Goal: Use online tool/utility: Utilize a website feature to perform a specific function

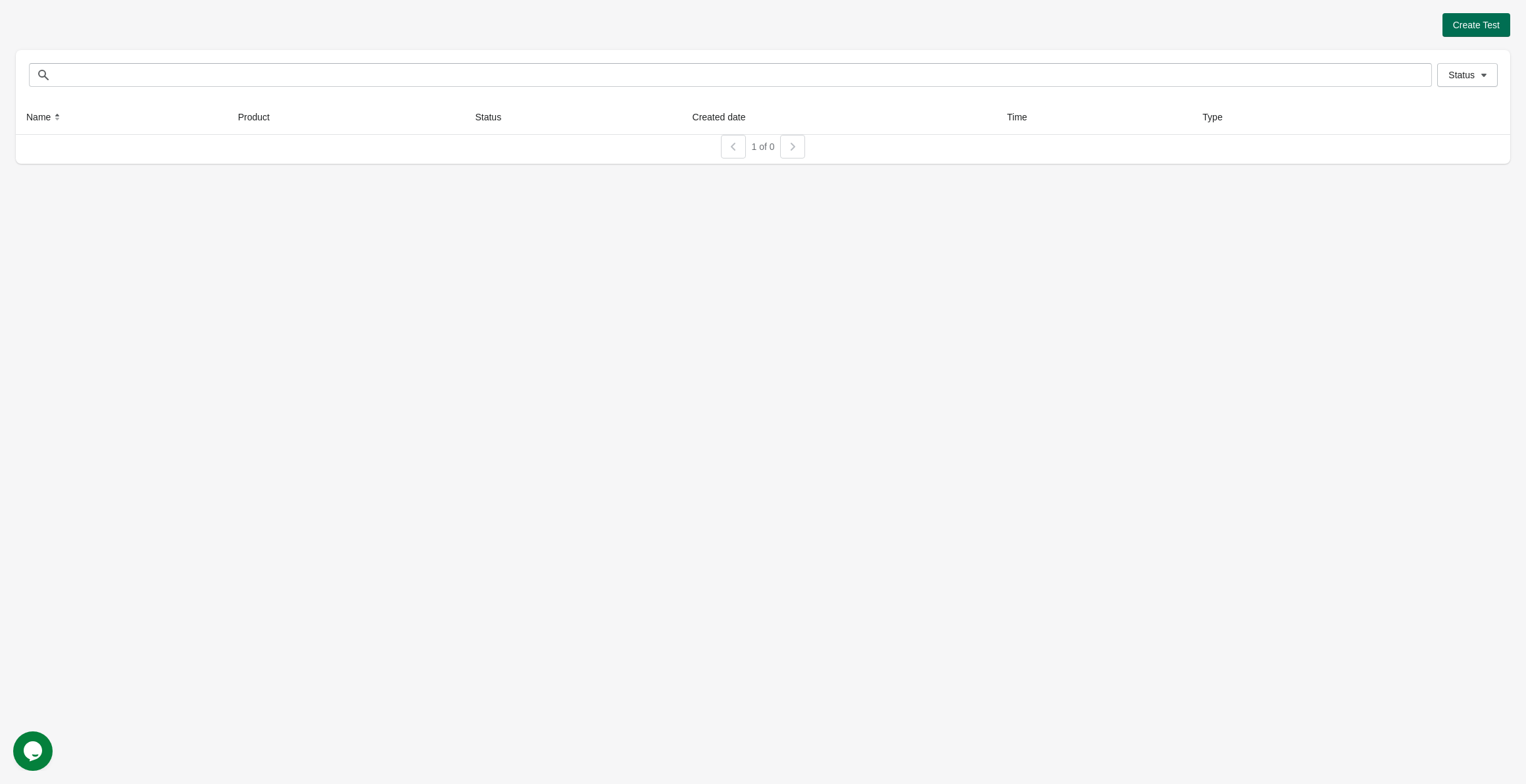
click at [1478, 35] on button "Create Test" at bounding box center [1476, 25] width 68 height 24
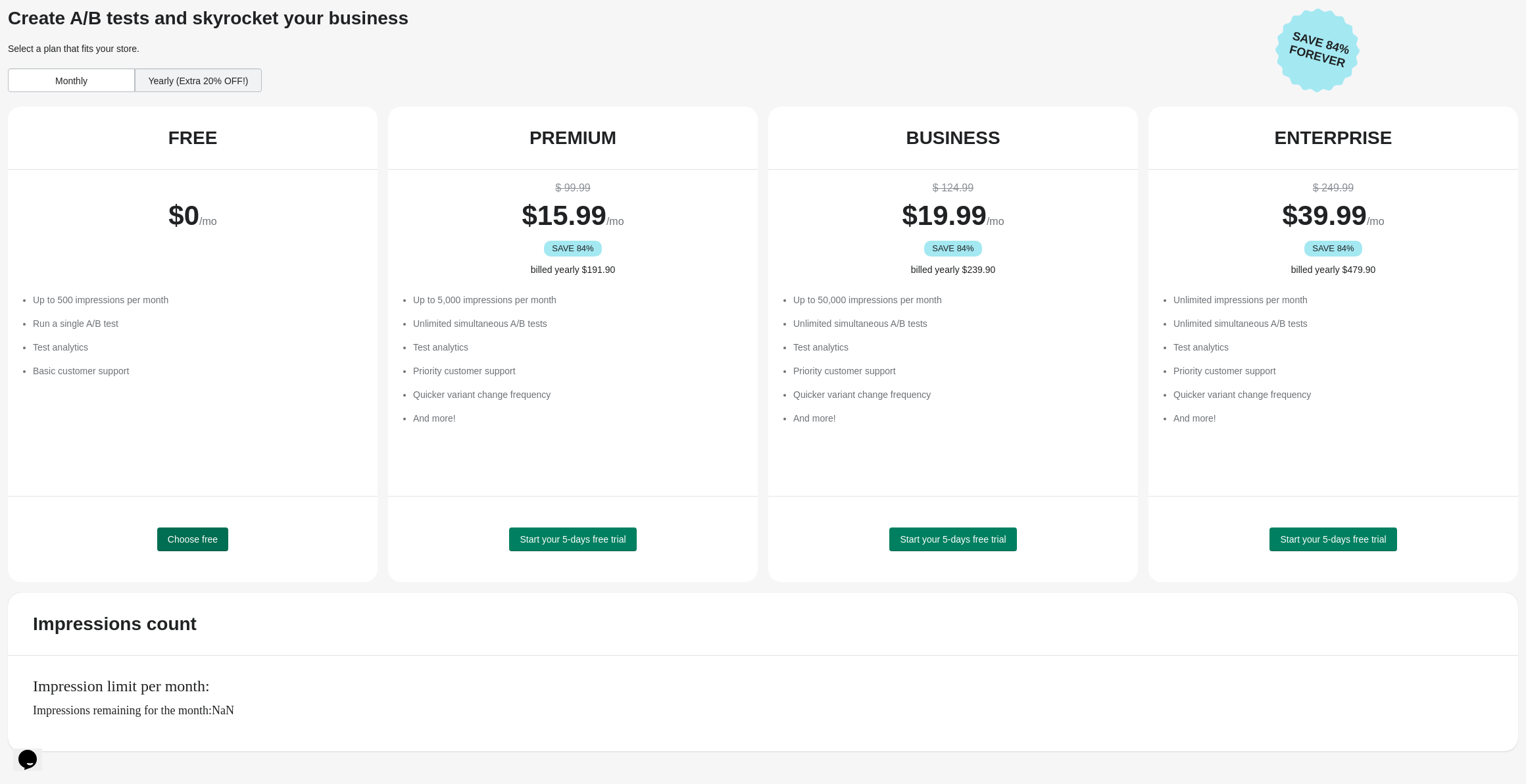
click at [203, 532] on button "Choose free" at bounding box center [192, 540] width 71 height 24
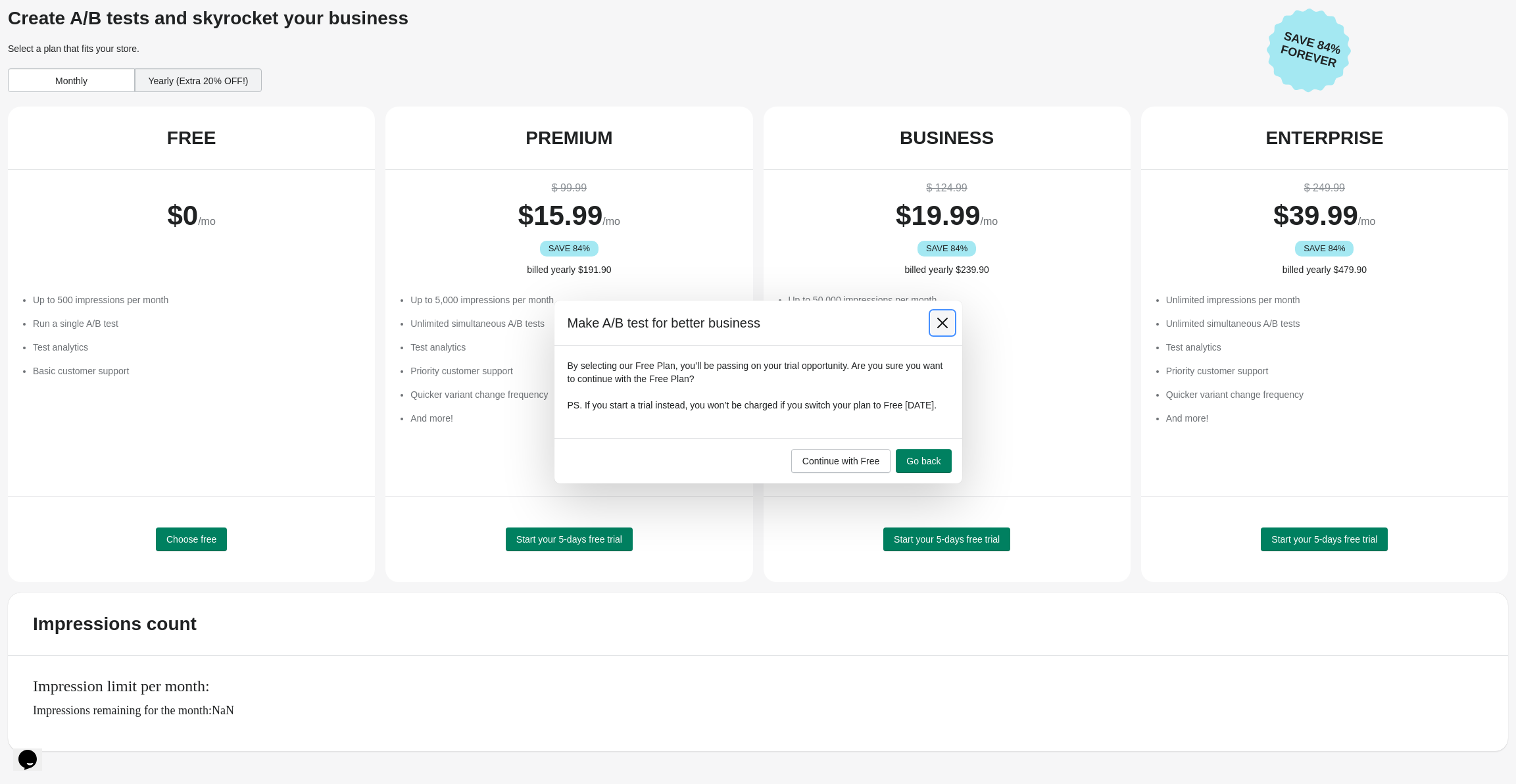
click at [945, 316] on icon at bounding box center [942, 323] width 13 height 13
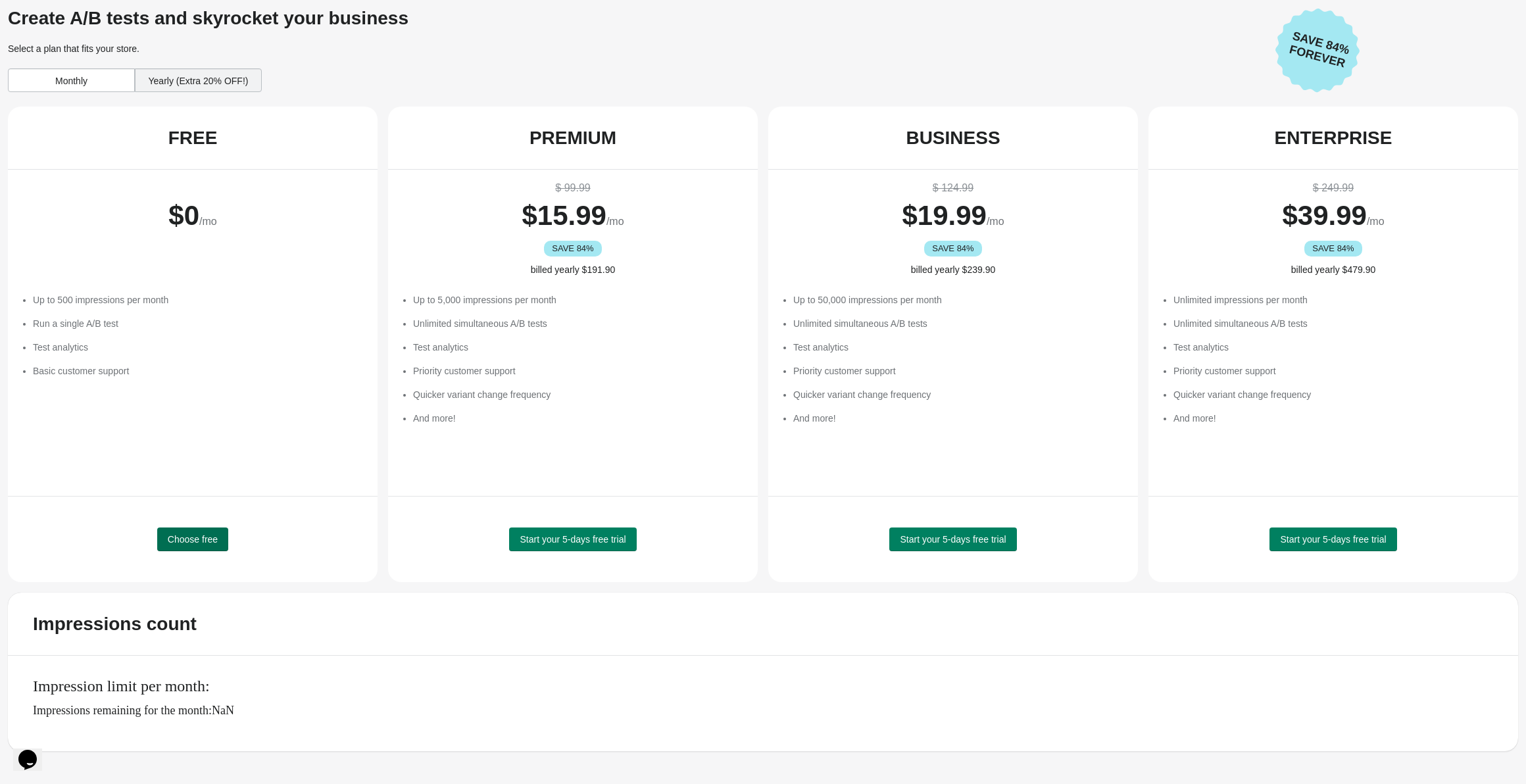
click at [199, 540] on span "Choose free" at bounding box center [192, 539] width 50 height 11
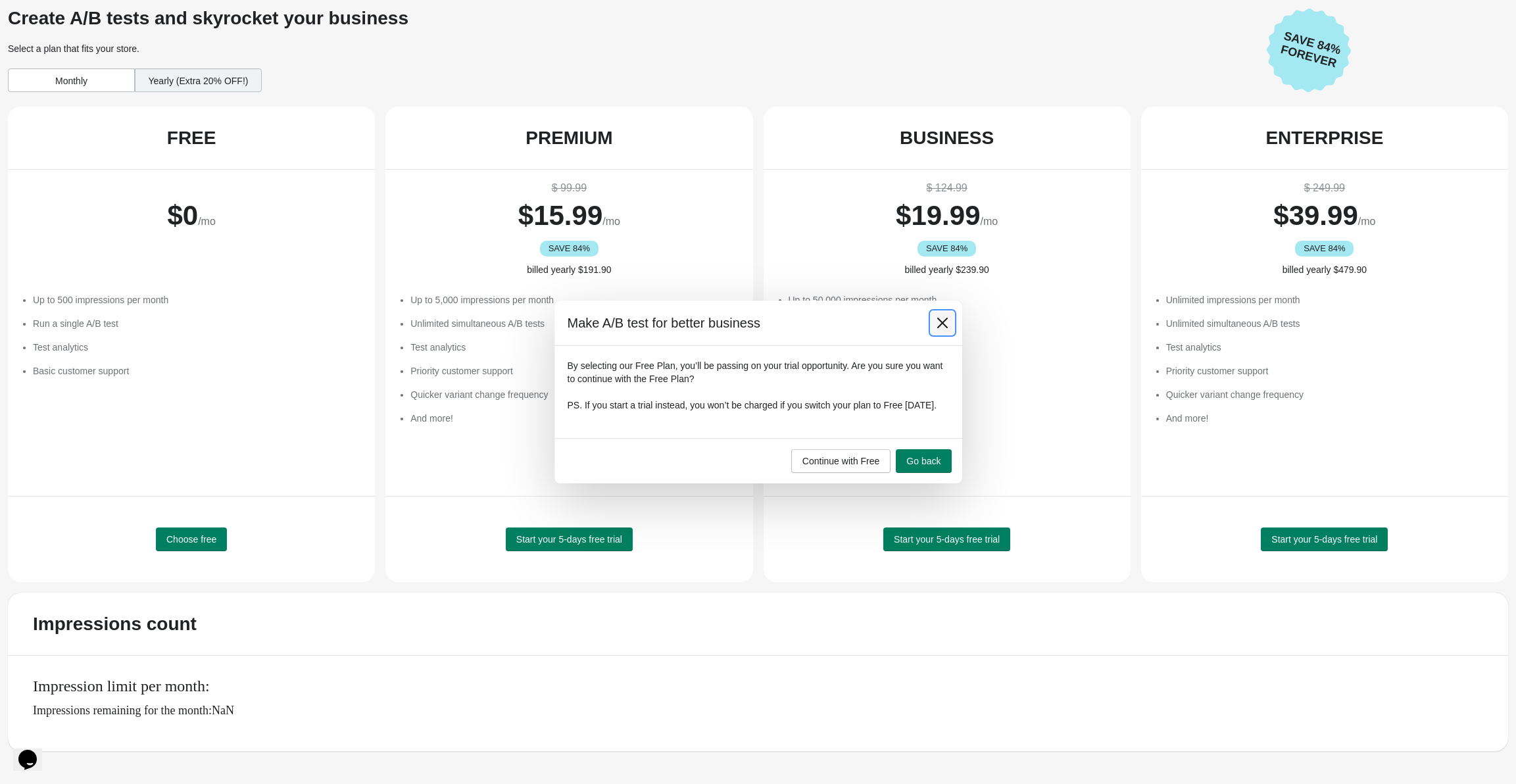
click at [936, 316] on icon at bounding box center [942, 323] width 13 height 13
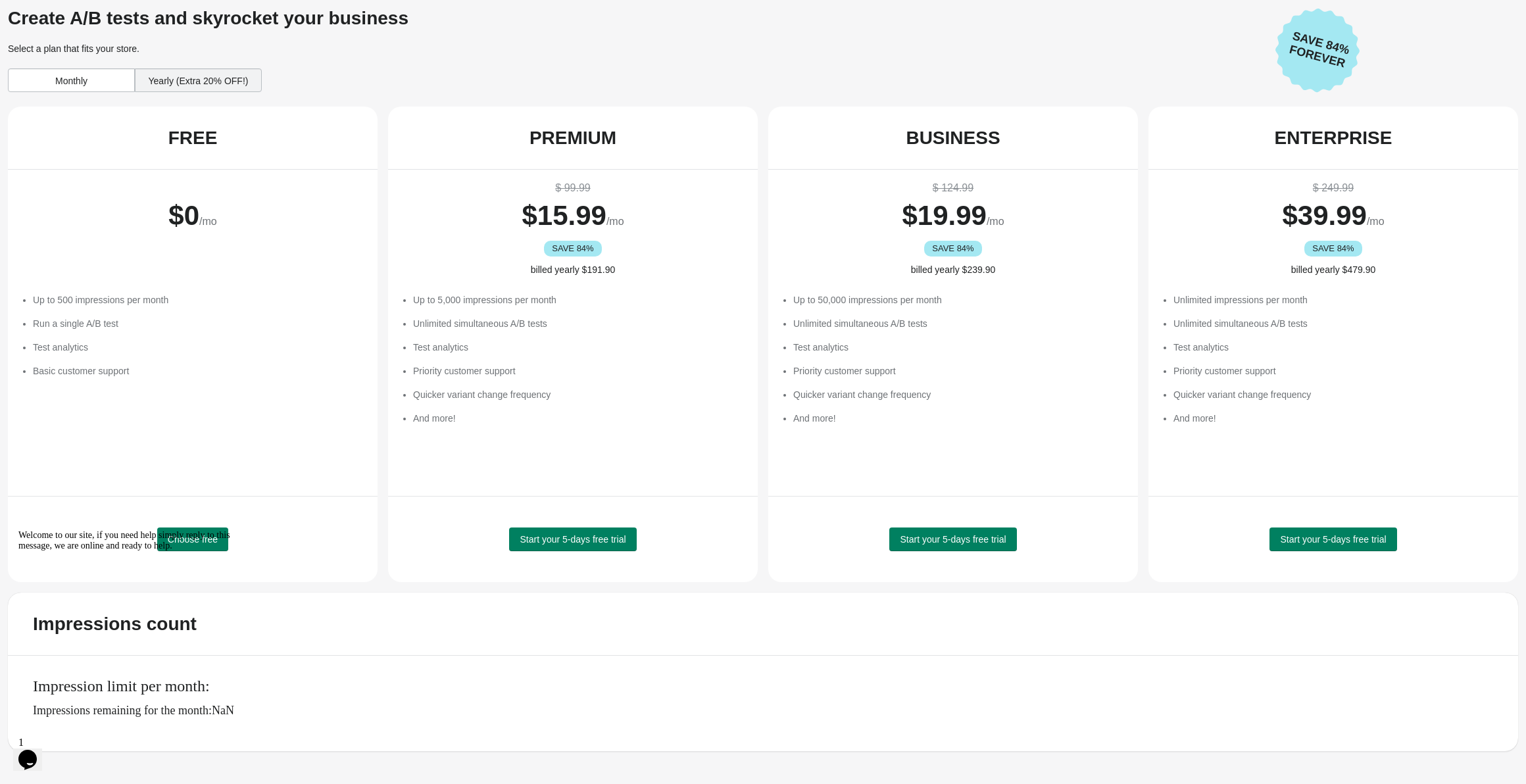
click at [204, 80] on div "Yearly (Extra 20% OFF!)" at bounding box center [198, 80] width 127 height 24
click at [58, 84] on div "Monthly" at bounding box center [71, 80] width 127 height 24
click at [187, 539] on div "Welcome to our site, if you need help simply reply to this message, we are onli…" at bounding box center [137, 540] width 237 height 21
click at [18, 530] on icon "Chat attention grabber" at bounding box center [18, 530] width 0 height 0
click at [195, 537] on span "Choose free" at bounding box center [192, 539] width 50 height 11
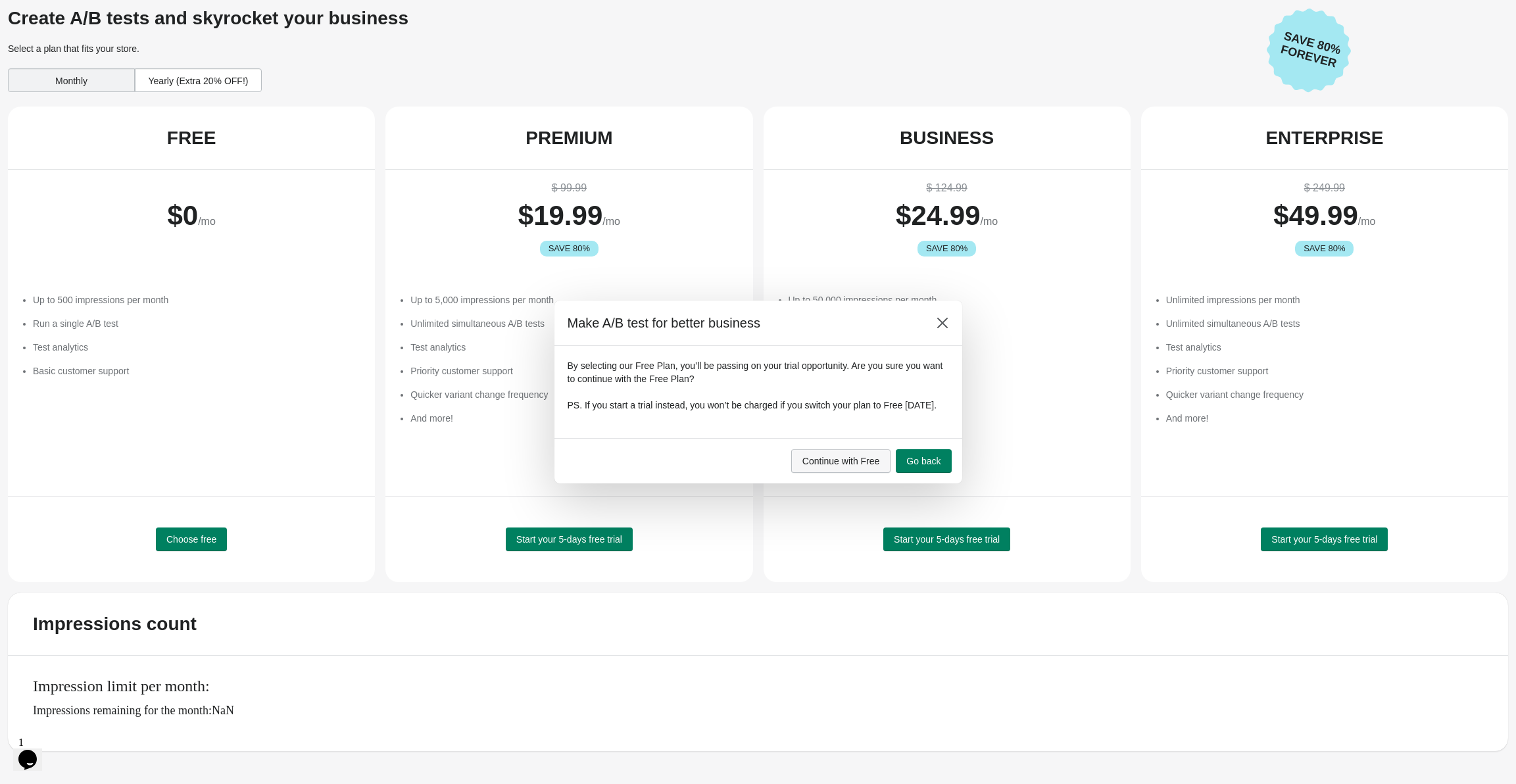
click at [863, 464] on span "Continue with Free" at bounding box center [841, 461] width 77 height 11
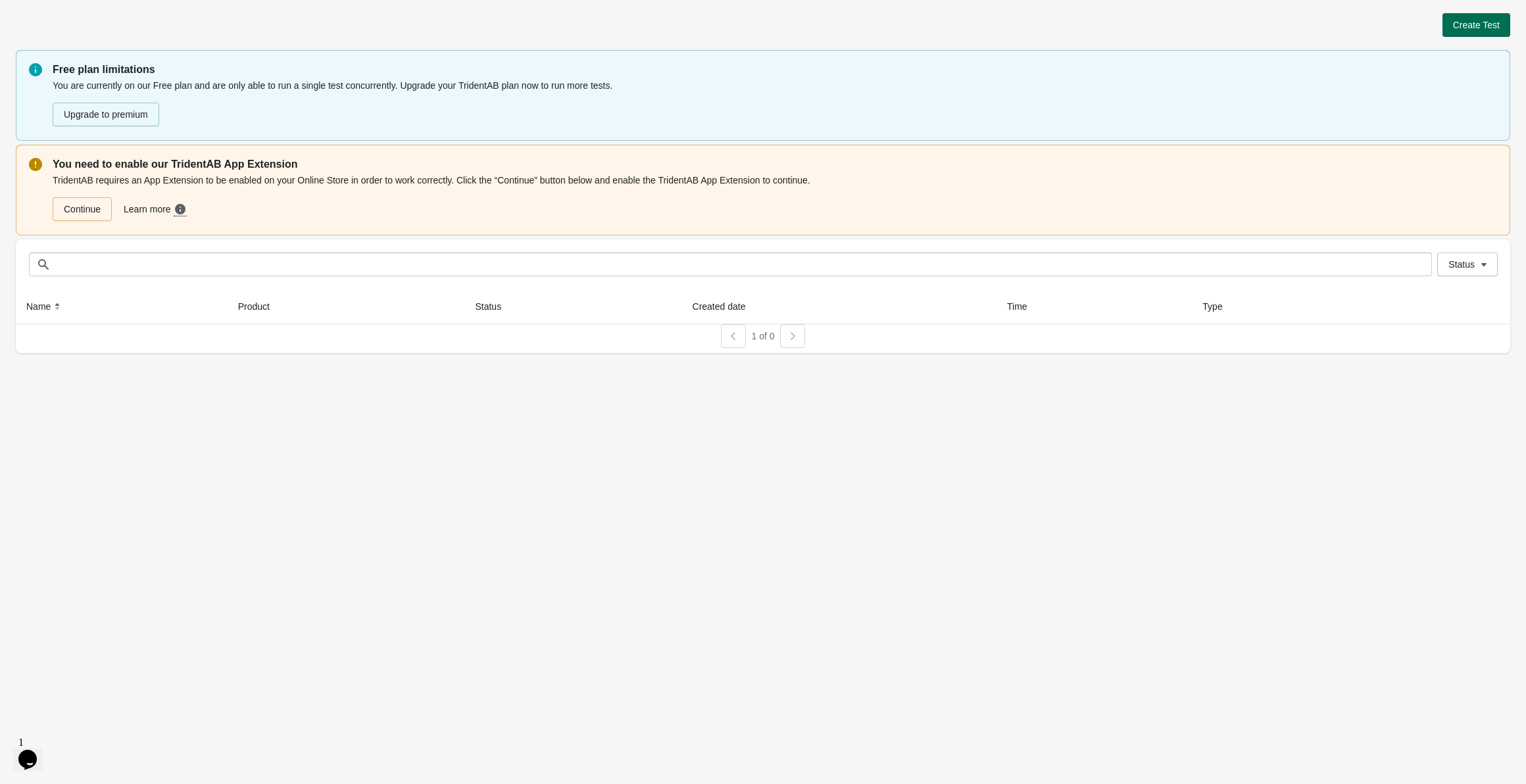
click at [1488, 24] on span "Create Test" at bounding box center [1476, 25] width 46 height 11
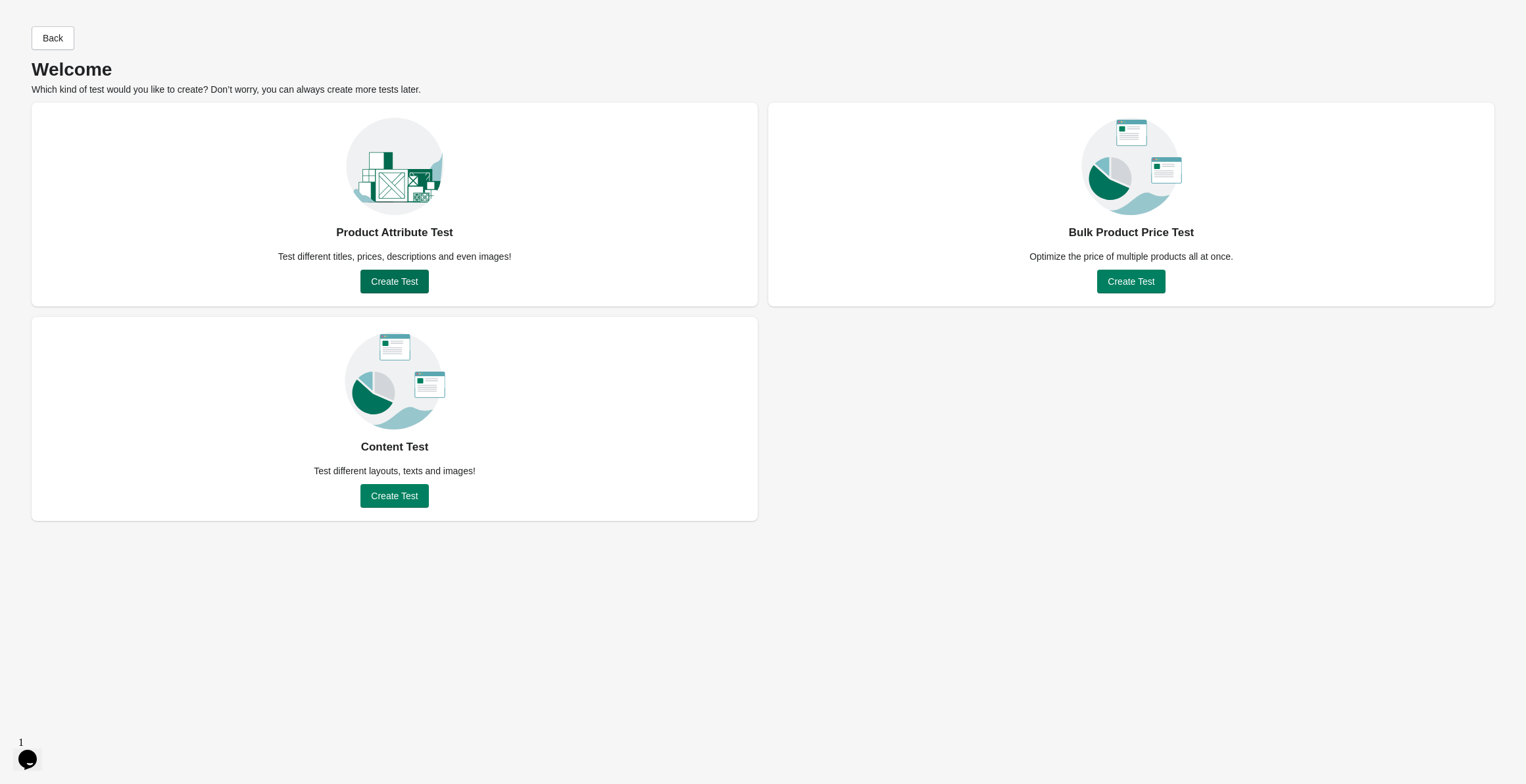
click at [385, 278] on span "Create Test" at bounding box center [394, 281] width 46 height 11
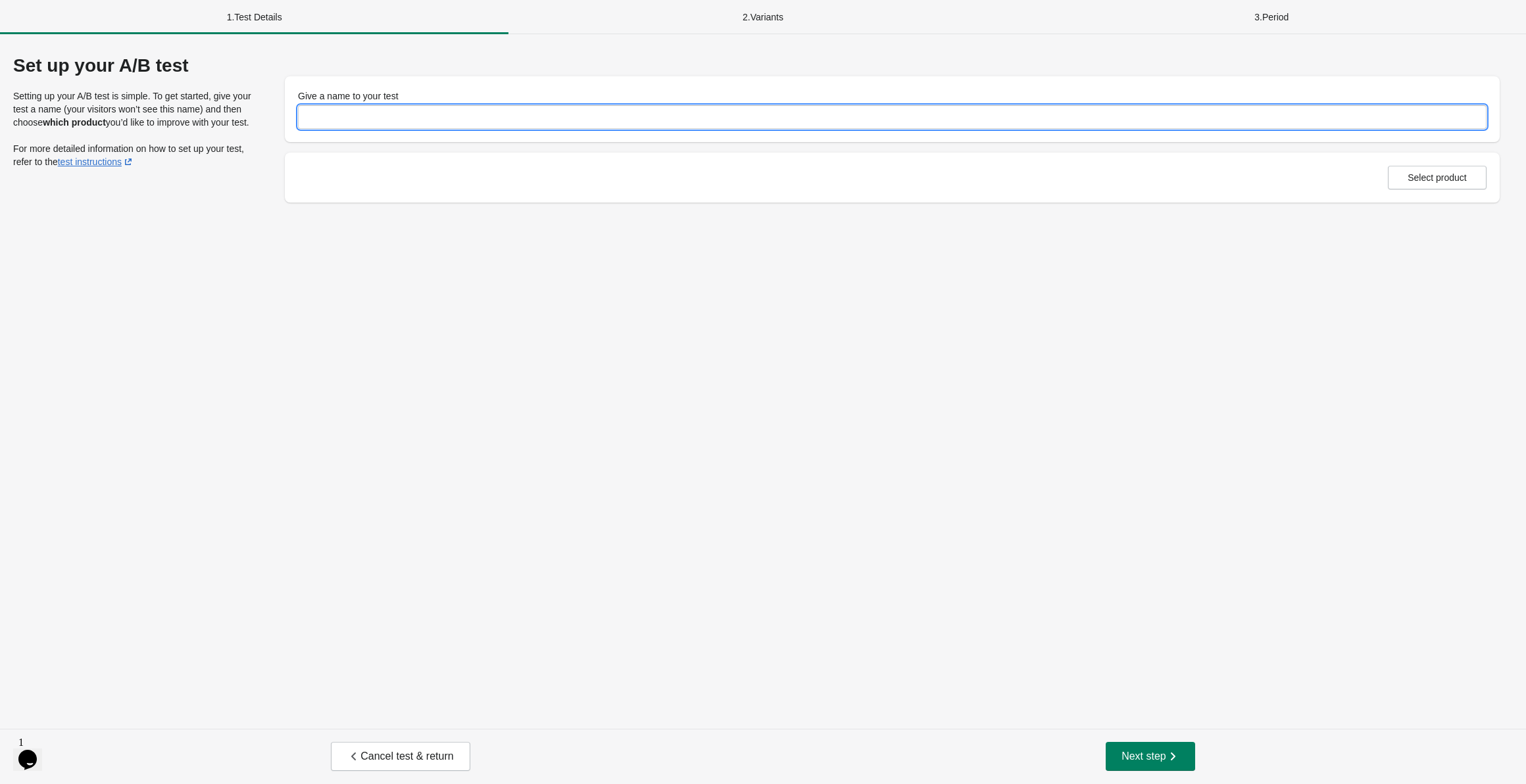
click at [404, 113] on input "Give a name to your test" at bounding box center [892, 117] width 1189 height 24
type input "**********"
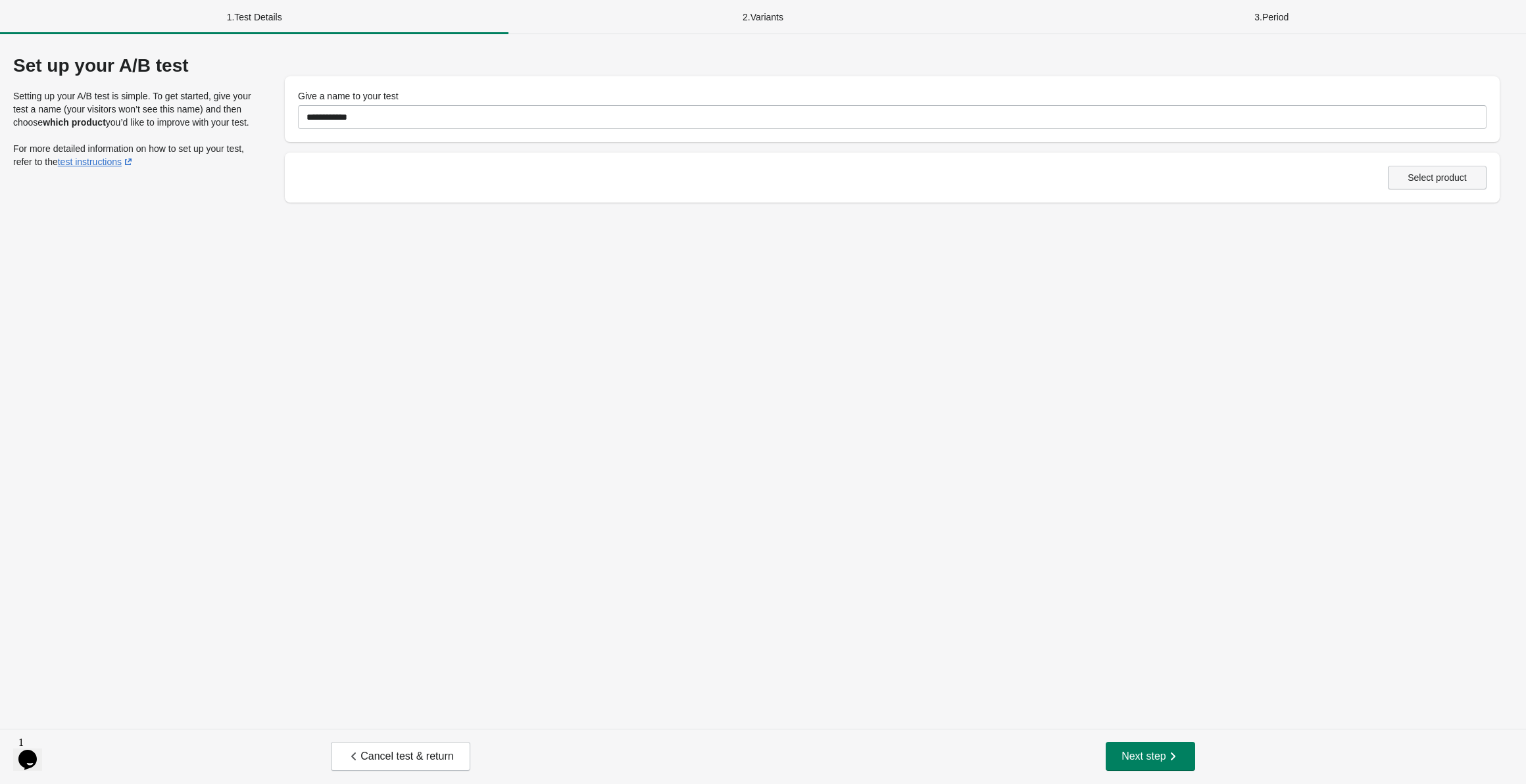
click at [1410, 183] on span "Select product" at bounding box center [1437, 178] width 59 height 11
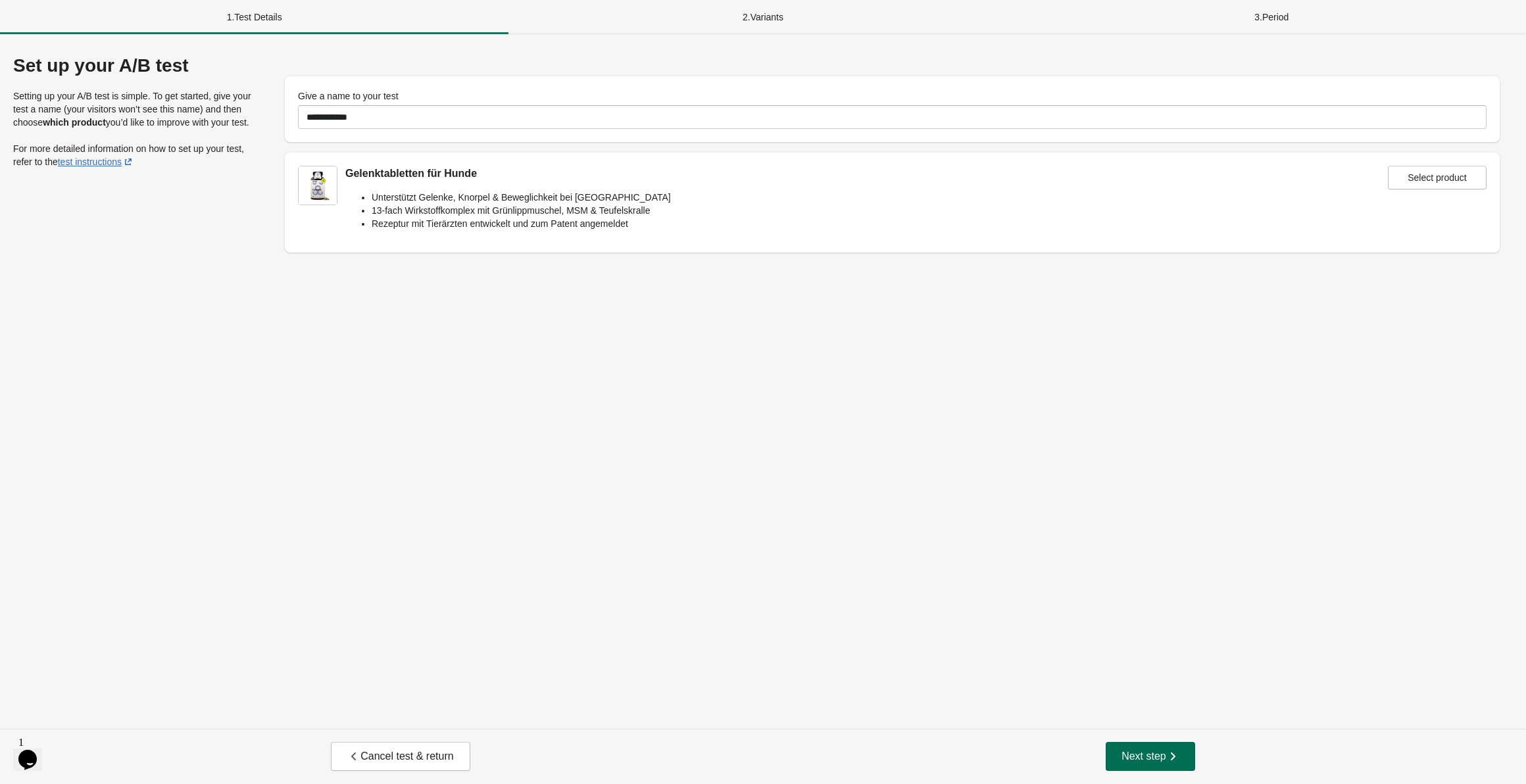
click at [1162, 749] on span "Next step" at bounding box center [1150, 756] width 58 height 13
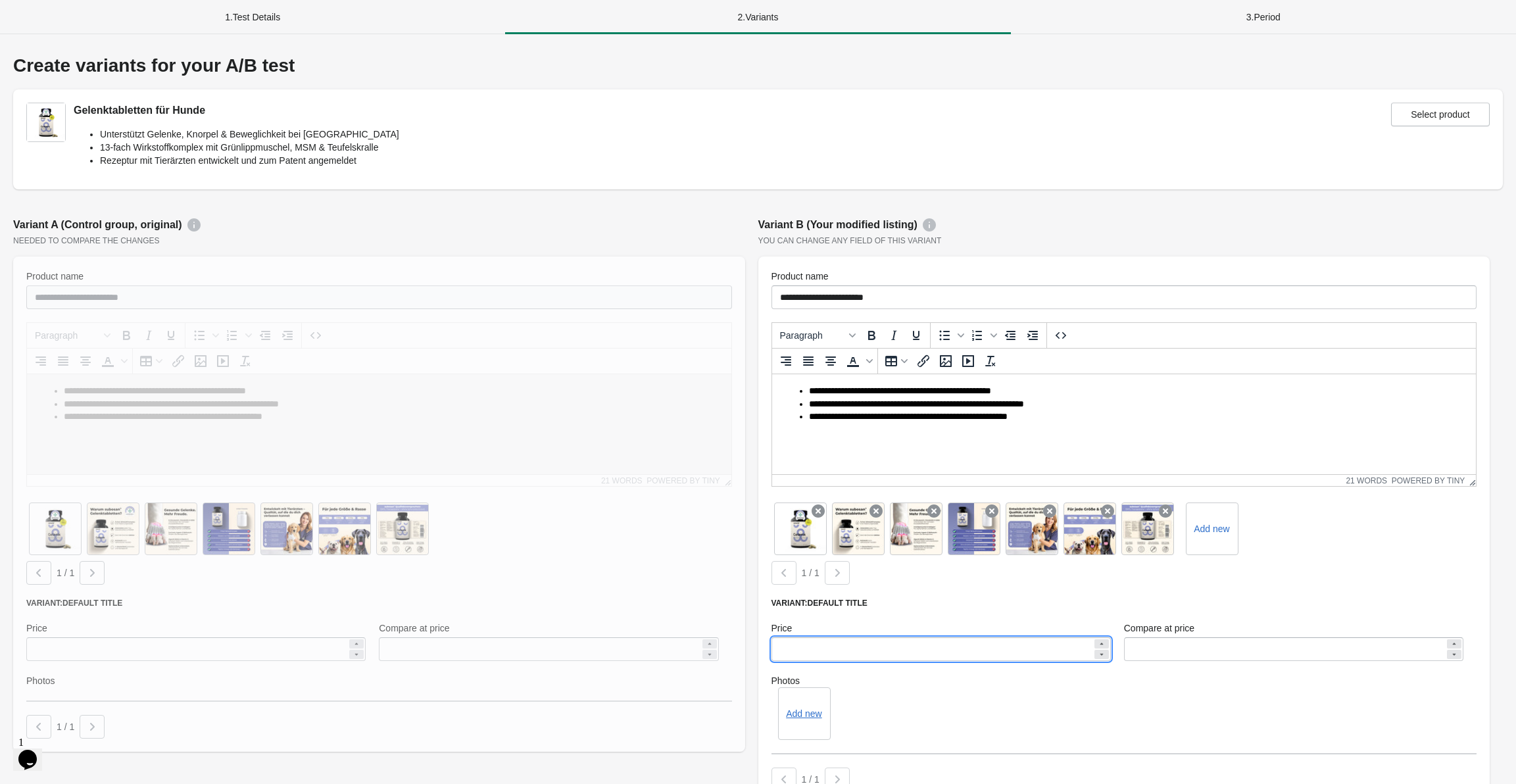
click at [835, 649] on input "*****" at bounding box center [932, 649] width 321 height 24
type input "**"
type input "*****"
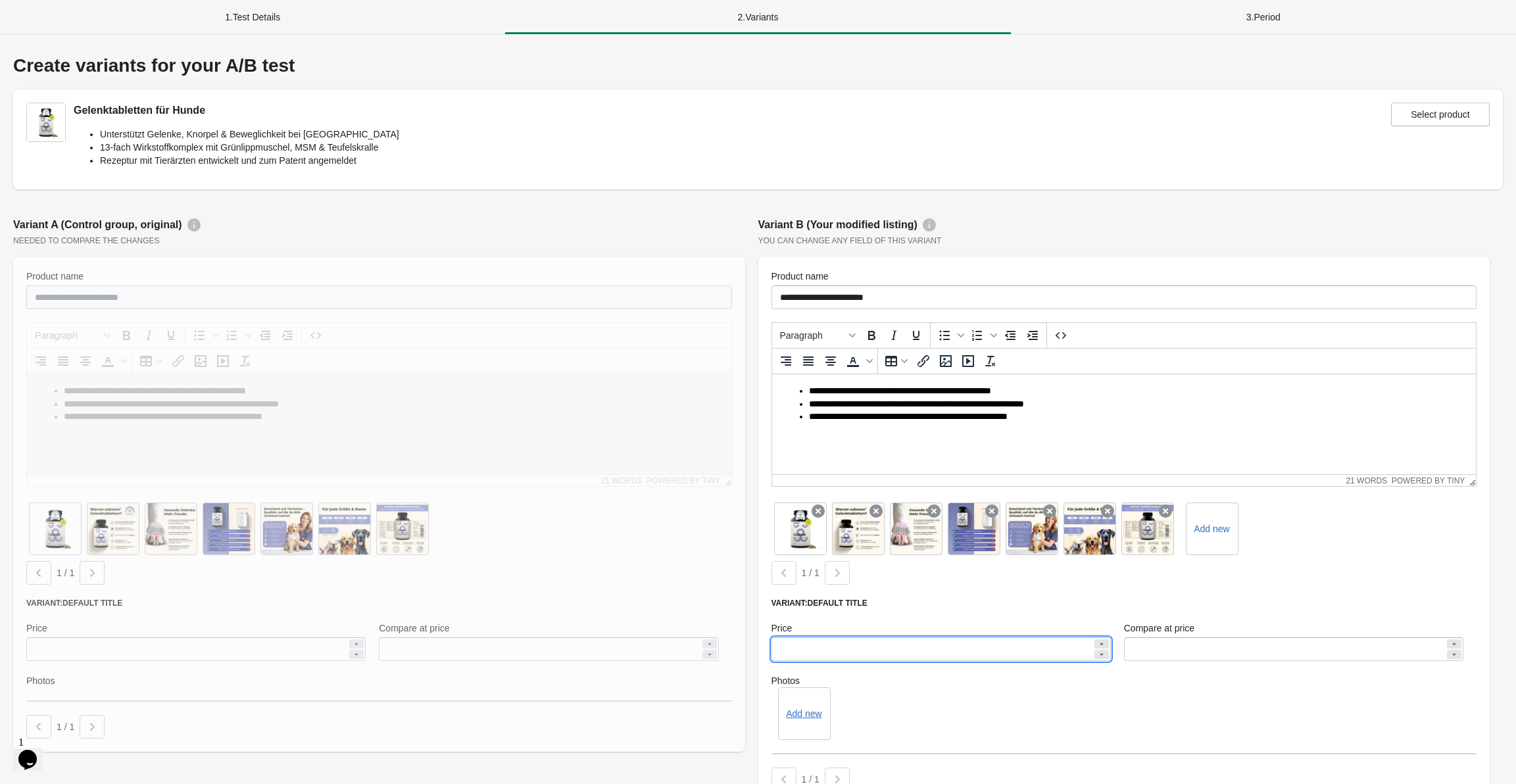
click at [945, 704] on div "Add new" at bounding box center [1124, 714] width 706 height 53
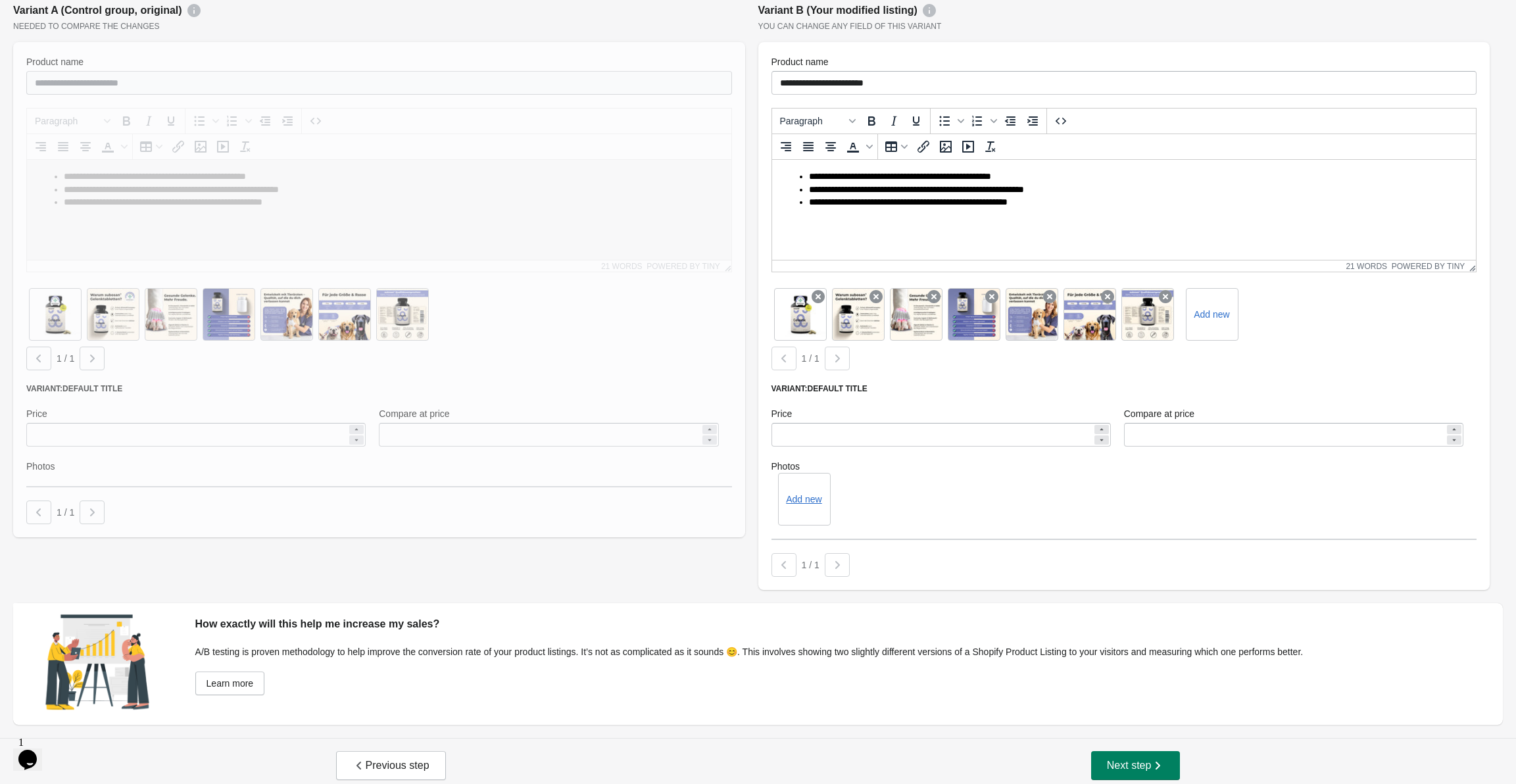
scroll to position [223, 0]
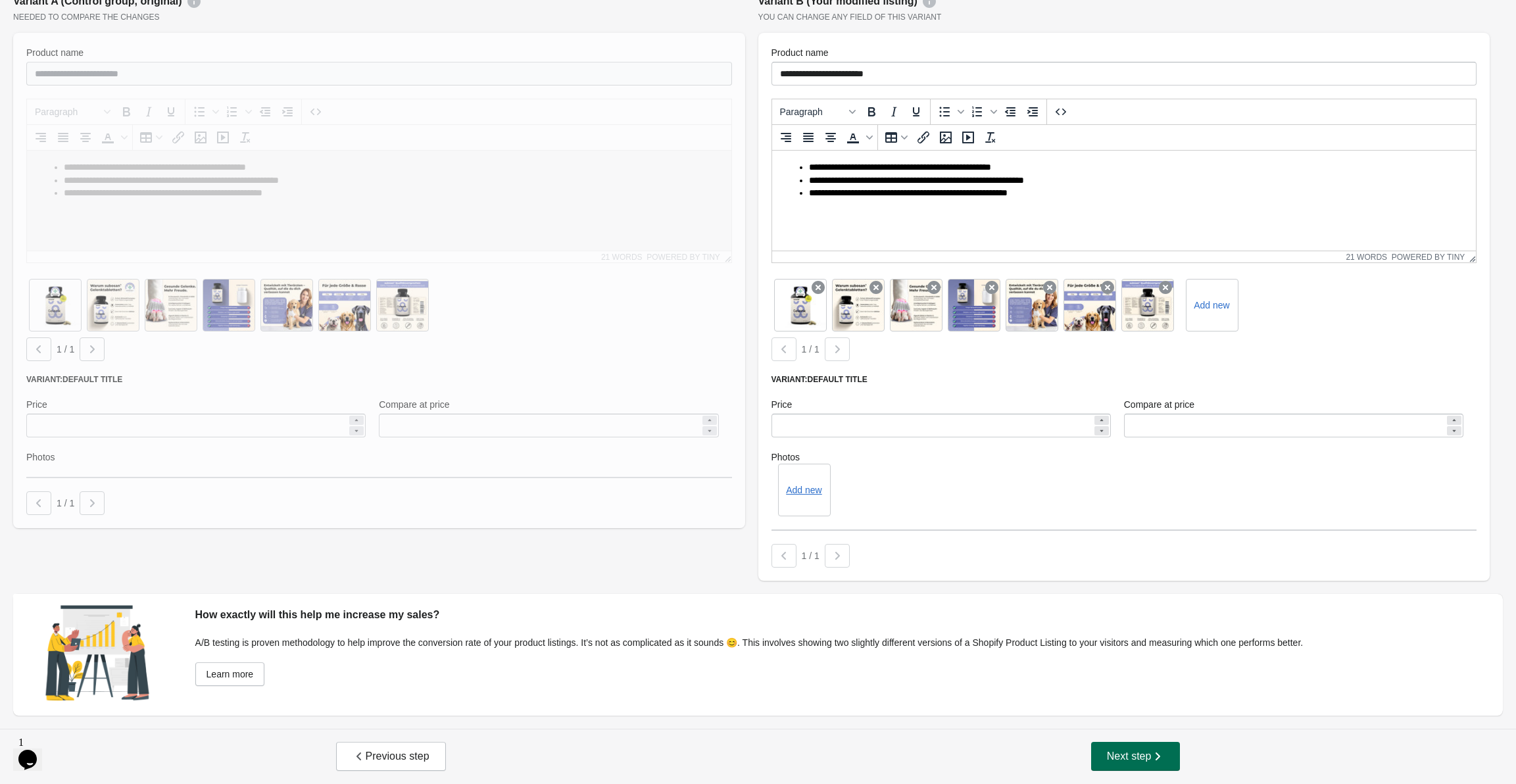
click at [1160, 759] on icon "button" at bounding box center [1157, 756] width 13 height 13
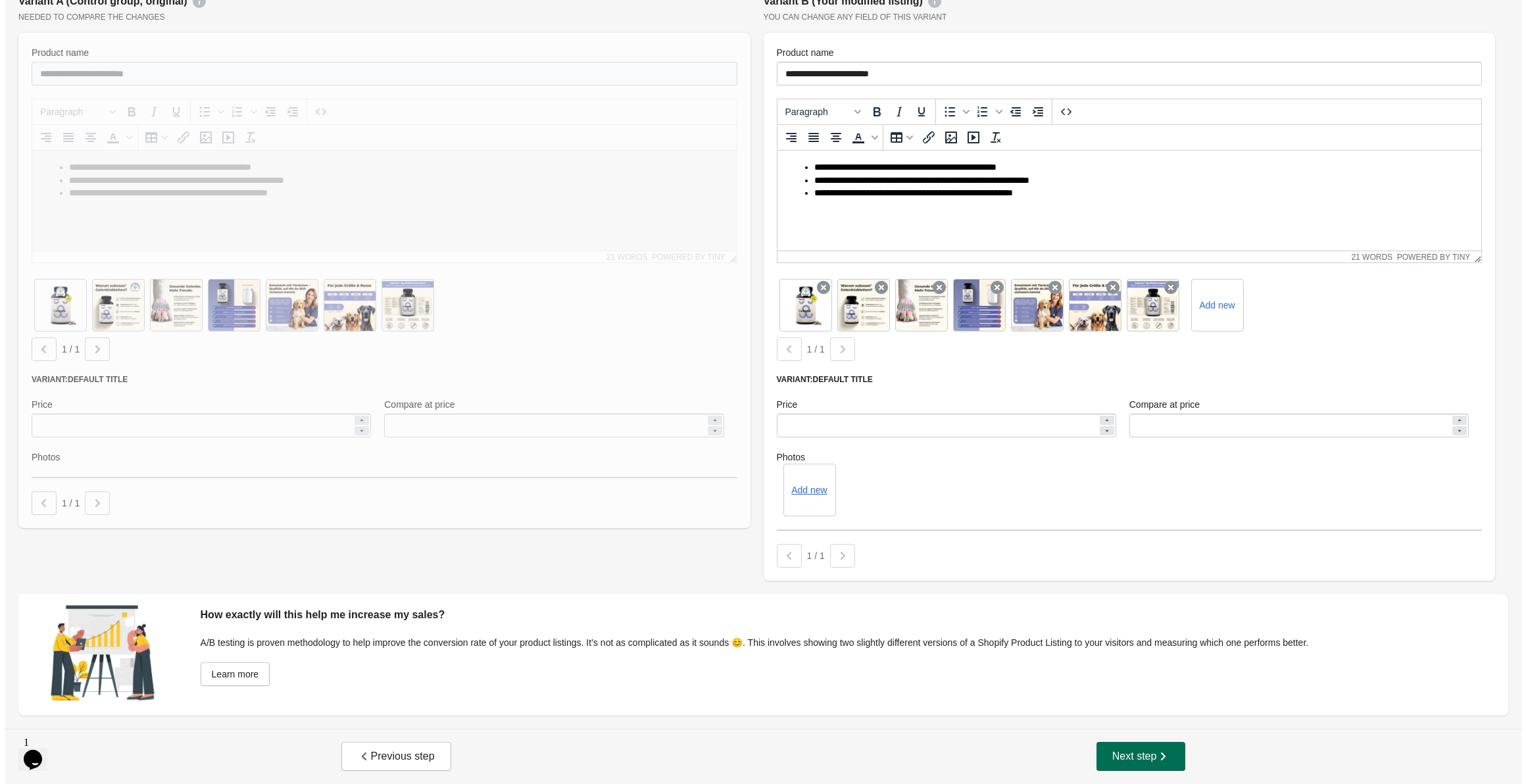
scroll to position [0, 0]
